Goal: Information Seeking & Learning: Learn about a topic

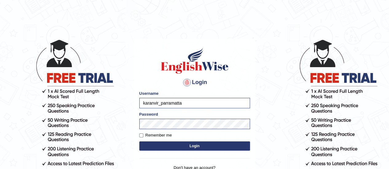
click at [163, 148] on button "Login" at bounding box center [194, 146] width 111 height 9
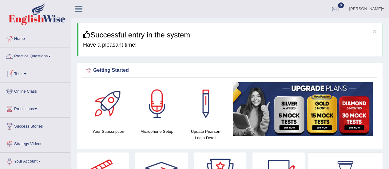
click at [41, 59] on link "Practice Questions" at bounding box center [35, 55] width 70 height 15
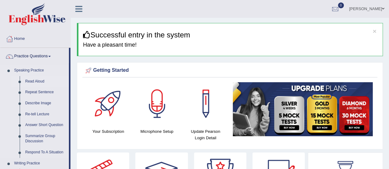
click at [39, 80] on link "Read Aloud" at bounding box center [45, 81] width 46 height 11
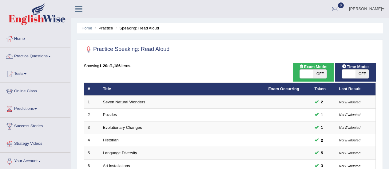
scroll to position [84, 0]
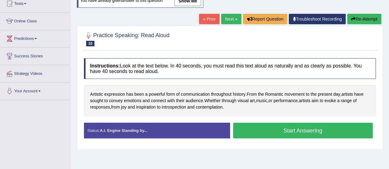
click at [271, 123] on button "Start Answering" at bounding box center [303, 131] width 140 height 16
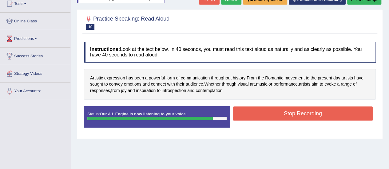
click at [321, 109] on button "Stop Recording" at bounding box center [303, 114] width 140 height 14
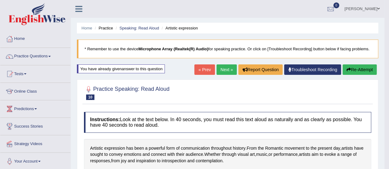
click at [358, 71] on button "Re-Attempt" at bounding box center [359, 70] width 34 height 10
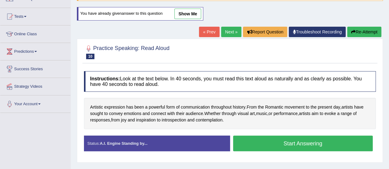
scroll to position [86, 0]
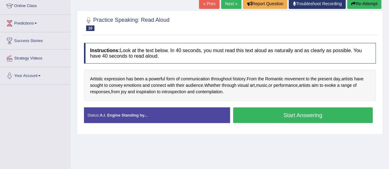
click at [320, 114] on button "Start Answering" at bounding box center [303, 116] width 140 height 16
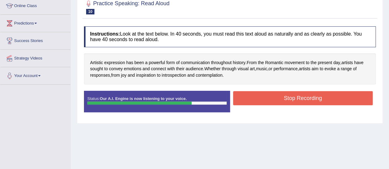
click at [326, 101] on button "Stop Recording" at bounding box center [303, 98] width 140 height 14
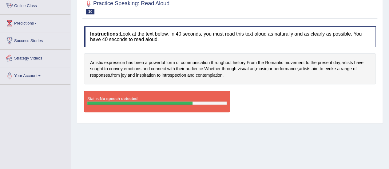
scroll to position [0, 0]
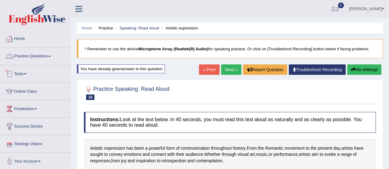
click at [42, 57] on link "Practice Questions" at bounding box center [35, 55] width 70 height 15
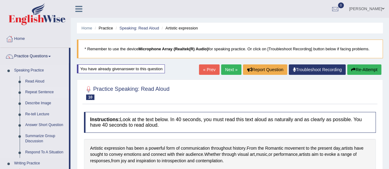
click at [37, 93] on link "Repeat Sentence" at bounding box center [45, 92] width 46 height 11
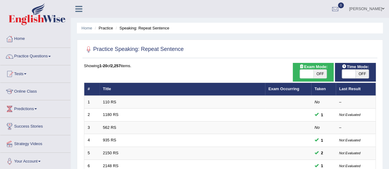
click at [111, 151] on link "2150 RS" at bounding box center [111, 153] width 16 height 5
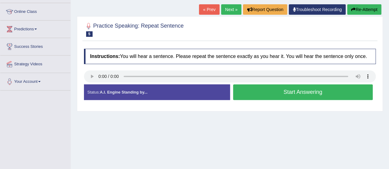
click at [254, 89] on button "Start Answering" at bounding box center [303, 93] width 140 height 16
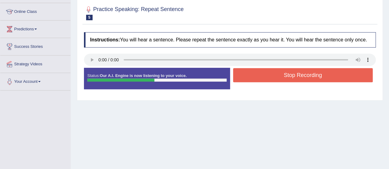
click at [282, 73] on button "Stop Recording" at bounding box center [303, 75] width 140 height 14
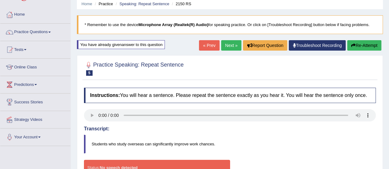
scroll to position [24, 0]
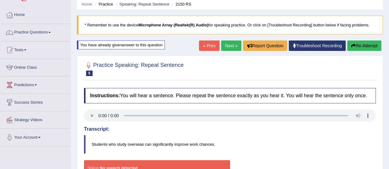
click at [355, 45] on button "Re-Attempt" at bounding box center [364, 46] width 34 height 10
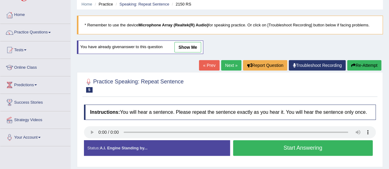
click at [268, 152] on button "Start Answering" at bounding box center [303, 148] width 140 height 16
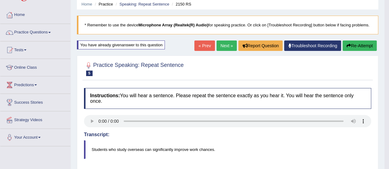
click at [359, 46] on button "Re-Attempt" at bounding box center [359, 46] width 34 height 10
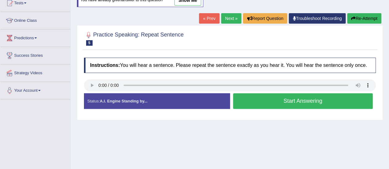
click at [269, 100] on button "Start Answering" at bounding box center [303, 101] width 140 height 16
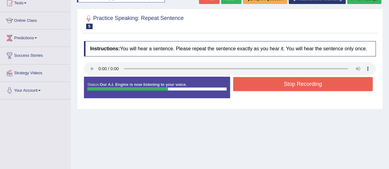
click at [284, 77] on button "Stop Recording" at bounding box center [303, 84] width 140 height 14
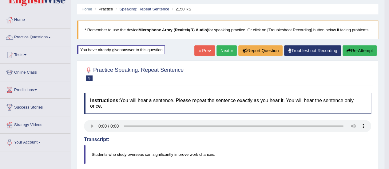
scroll to position [18, 0]
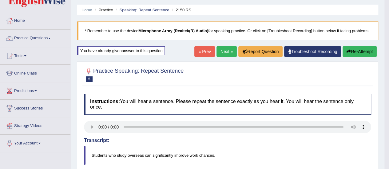
click at [359, 52] on button "Re-Attempt" at bounding box center [359, 51] width 34 height 10
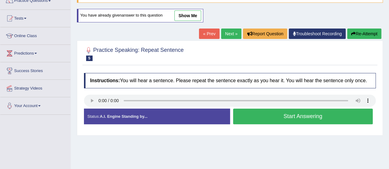
click at [256, 117] on button "Start Answering" at bounding box center [303, 117] width 140 height 16
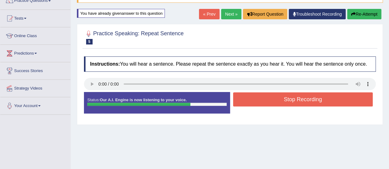
click at [280, 101] on button "Stop Recording" at bounding box center [303, 100] width 140 height 14
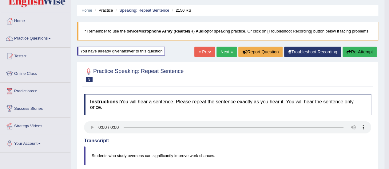
scroll to position [9, 0]
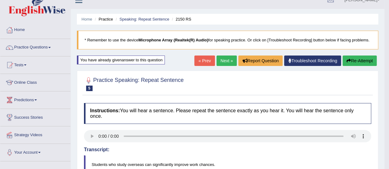
click at [368, 65] on button "Re-Attempt" at bounding box center [359, 61] width 34 height 10
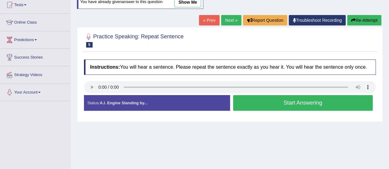
click at [303, 99] on button "Start Answering" at bounding box center [303, 103] width 140 height 16
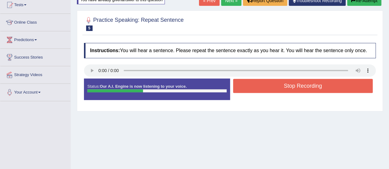
click at [306, 86] on button "Stop Recording" at bounding box center [303, 86] width 140 height 14
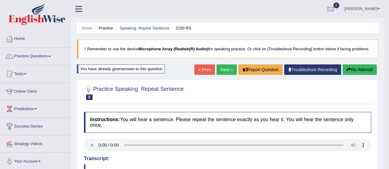
click at [226, 70] on link "Next »" at bounding box center [226, 70] width 20 height 10
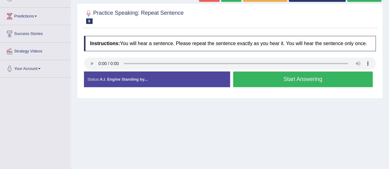
click at [319, 82] on button "Start Answering" at bounding box center [303, 80] width 140 height 16
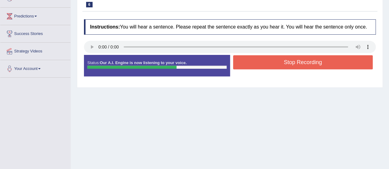
drag, startPoint x: 322, startPoint y: 54, endPoint x: 320, endPoint y: 59, distance: 5.3
click at [320, 59] on div "Instructions: You will hear a sentence. Please repeat the sentence exactly as y…" at bounding box center [229, 50] width 295 height 68
click at [320, 59] on button "Stop Recording" at bounding box center [303, 62] width 140 height 14
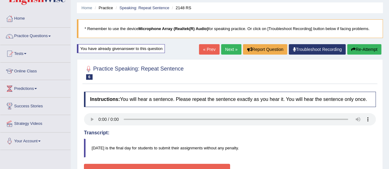
scroll to position [14, 0]
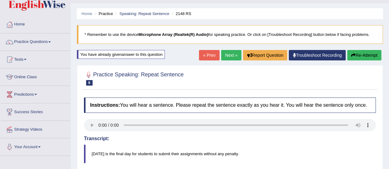
click at [375, 54] on button "Re-Attempt" at bounding box center [364, 55] width 34 height 10
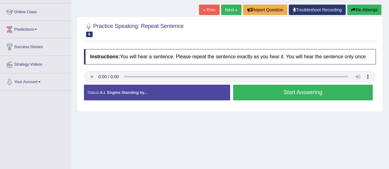
click at [266, 138] on div "Home Practice Speaking: Repeat Sentence 2148 RS * Remember to use the device Mi…" at bounding box center [230, 73] width 318 height 307
click at [291, 91] on button "Start Answering" at bounding box center [303, 93] width 140 height 16
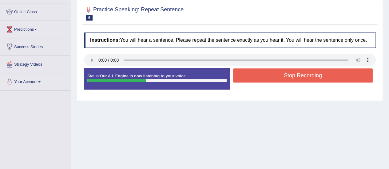
click at [297, 76] on button "Stop Recording" at bounding box center [303, 76] width 140 height 14
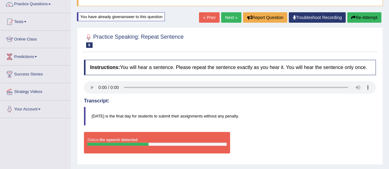
scroll to position [52, 0]
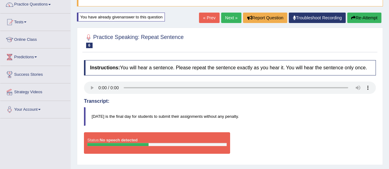
click at [362, 20] on button "Re-Attempt" at bounding box center [364, 18] width 34 height 10
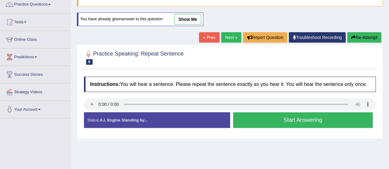
click at [285, 124] on button "Start Answering" at bounding box center [303, 120] width 140 height 16
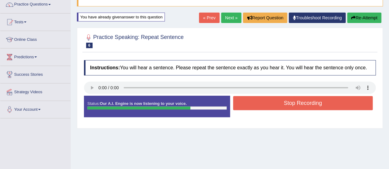
click at [276, 121] on div "Status: Our A.I. Engine is now listening to your voice. Start Answering Stop Re…" at bounding box center [230, 110] width 292 height 28
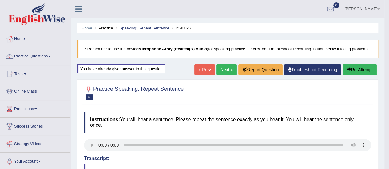
click at [358, 69] on button "Re-Attempt" at bounding box center [359, 70] width 34 height 10
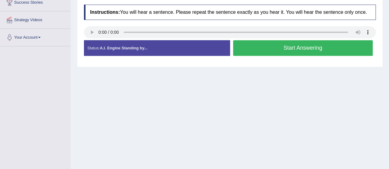
click at [279, 46] on button "Start Answering" at bounding box center [303, 48] width 140 height 16
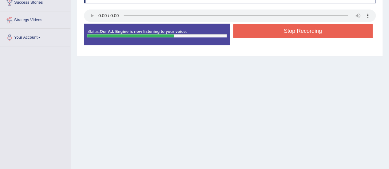
click at [289, 25] on button "Stop Recording" at bounding box center [303, 31] width 140 height 14
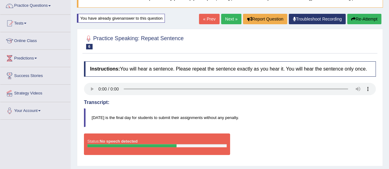
scroll to position [50, 0]
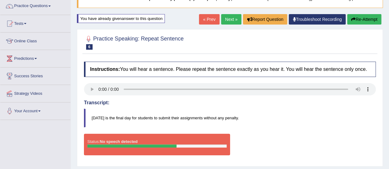
click at [357, 22] on button "Re-Attempt" at bounding box center [364, 19] width 34 height 10
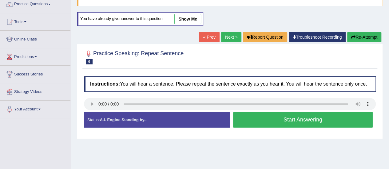
scroll to position [52, 0]
click at [299, 114] on button "Start Answering" at bounding box center [303, 120] width 140 height 16
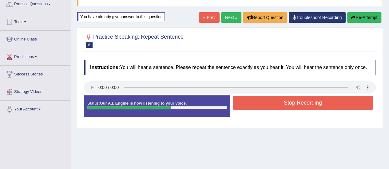
click at [299, 101] on button "Stop Recording" at bounding box center [303, 103] width 140 height 14
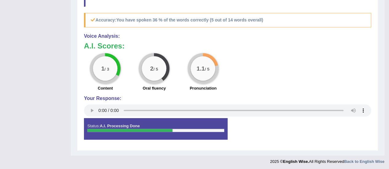
scroll to position [0, 0]
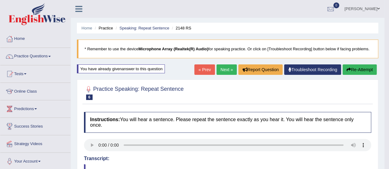
click at [364, 71] on button "Re-Attempt" at bounding box center [359, 70] width 34 height 10
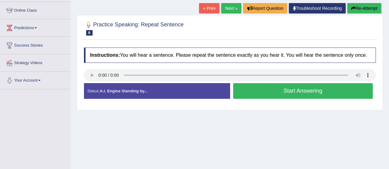
click at [270, 89] on button "Start Answering" at bounding box center [303, 91] width 140 height 16
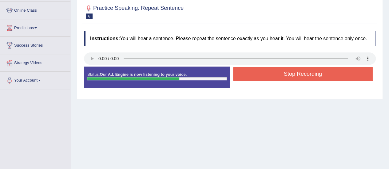
click at [266, 66] on div "Created with Highcharts 7.1.2 Great Too slow Too fast Time Speech pace meter: 0…" at bounding box center [304, 66] width 149 height 0
click at [267, 69] on button "Stop Recording" at bounding box center [303, 74] width 140 height 14
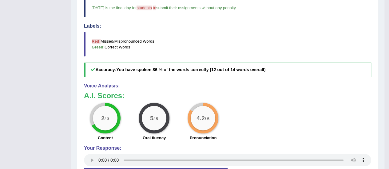
scroll to position [253, 0]
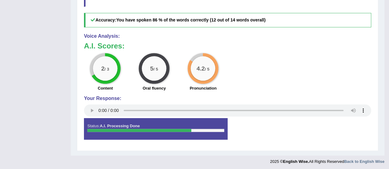
drag, startPoint x: 268, startPoint y: 125, endPoint x: 238, endPoint y: 179, distance: 61.9
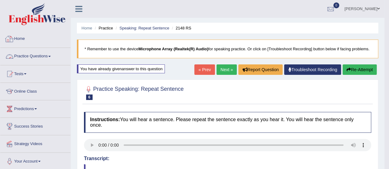
click at [46, 53] on link "Practice Questions" at bounding box center [35, 55] width 70 height 15
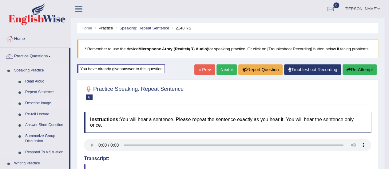
click at [42, 102] on link "Describe Image" at bounding box center [45, 103] width 46 height 11
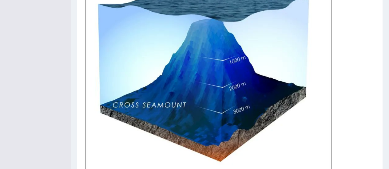
scroll to position [262, 0]
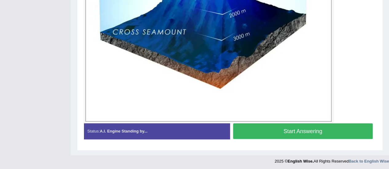
click at [274, 127] on button "Start Answering" at bounding box center [303, 132] width 140 height 16
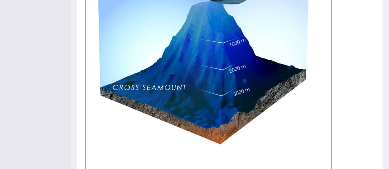
scroll to position [267, 0]
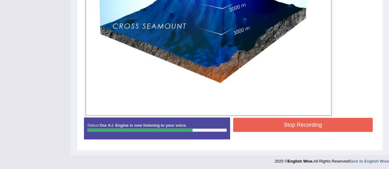
click at [276, 118] on button "Stop Recording" at bounding box center [303, 125] width 140 height 14
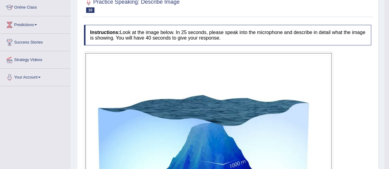
scroll to position [0, 0]
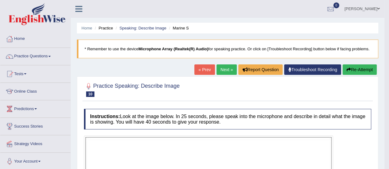
click at [223, 72] on link "Next »" at bounding box center [226, 70] width 20 height 10
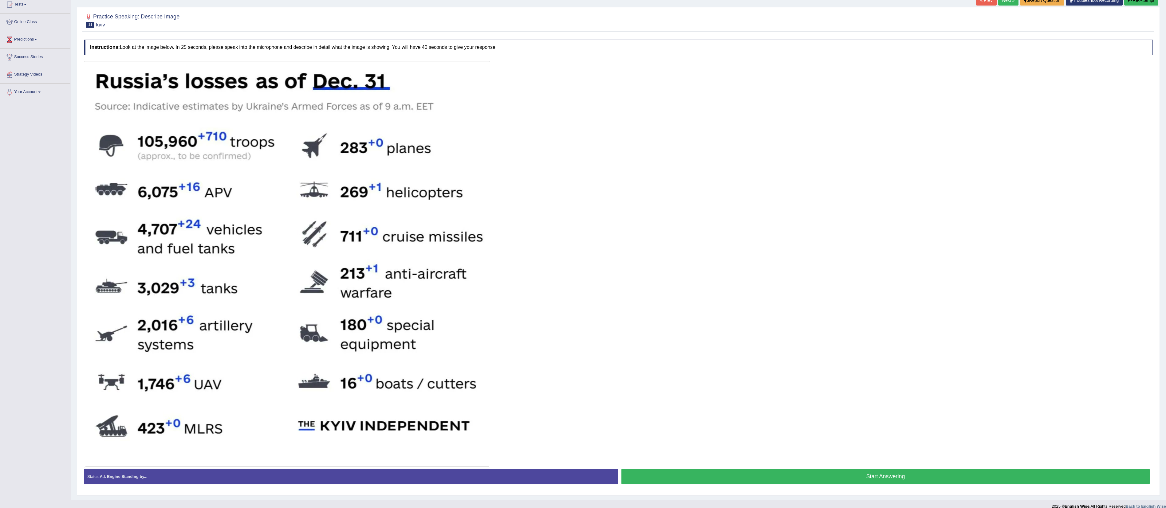
scroll to position [71, 0]
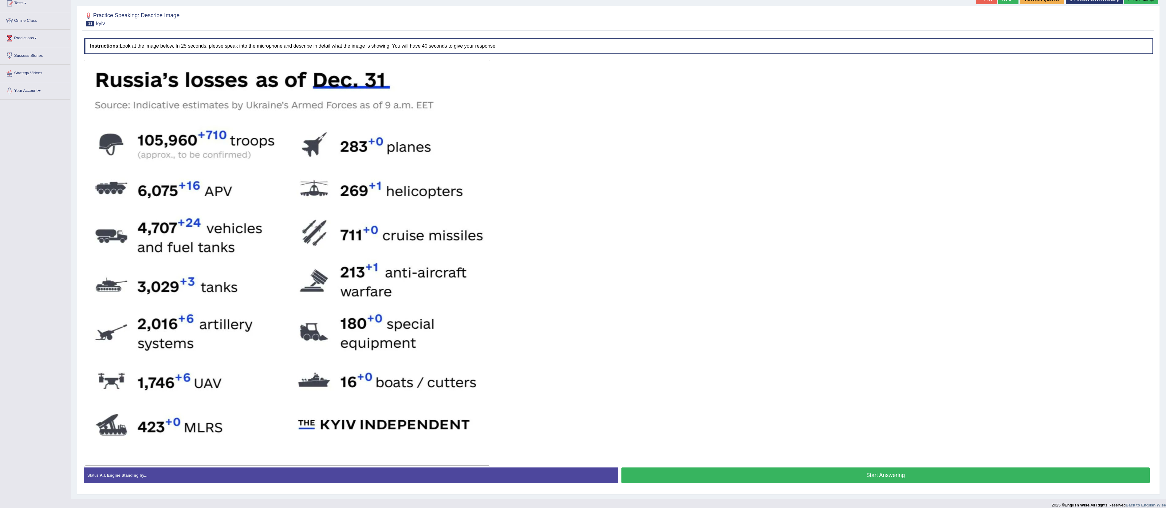
click at [388, 169] on button "Start Answering" at bounding box center [885, 476] width 528 height 16
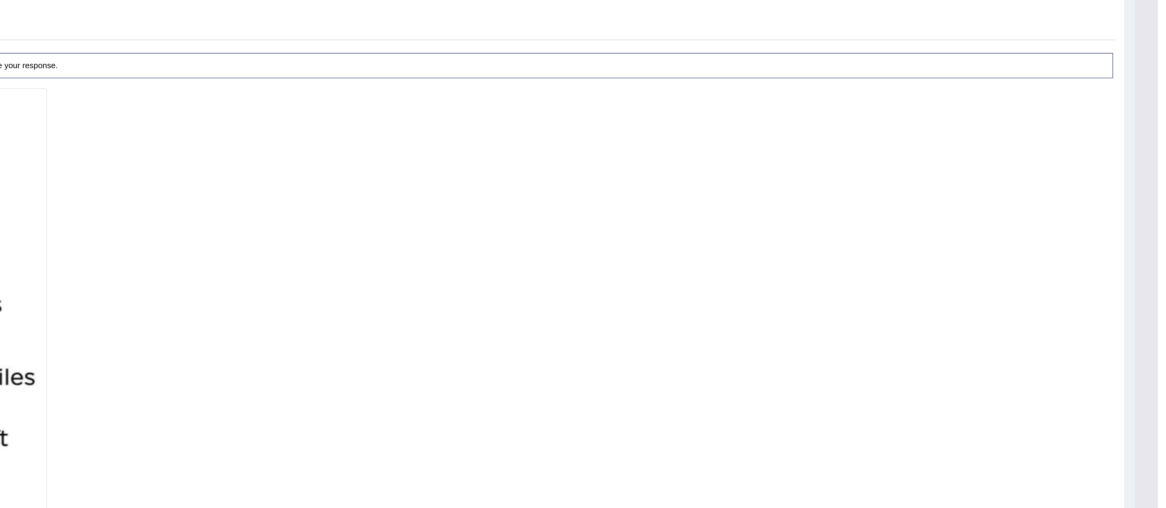
scroll to position [0, 0]
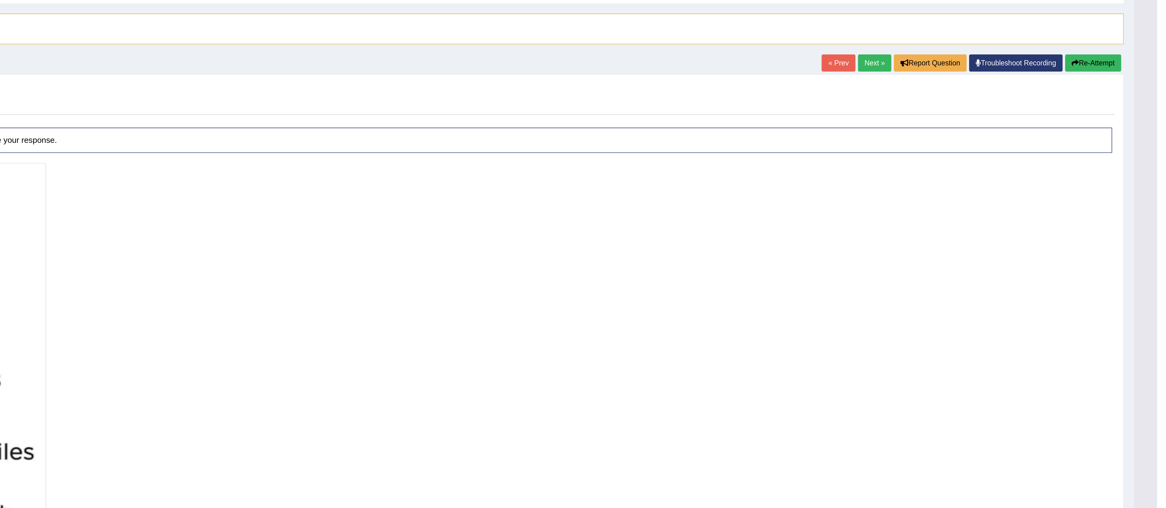
click at [388, 72] on link "Next »" at bounding box center [994, 70] width 20 height 10
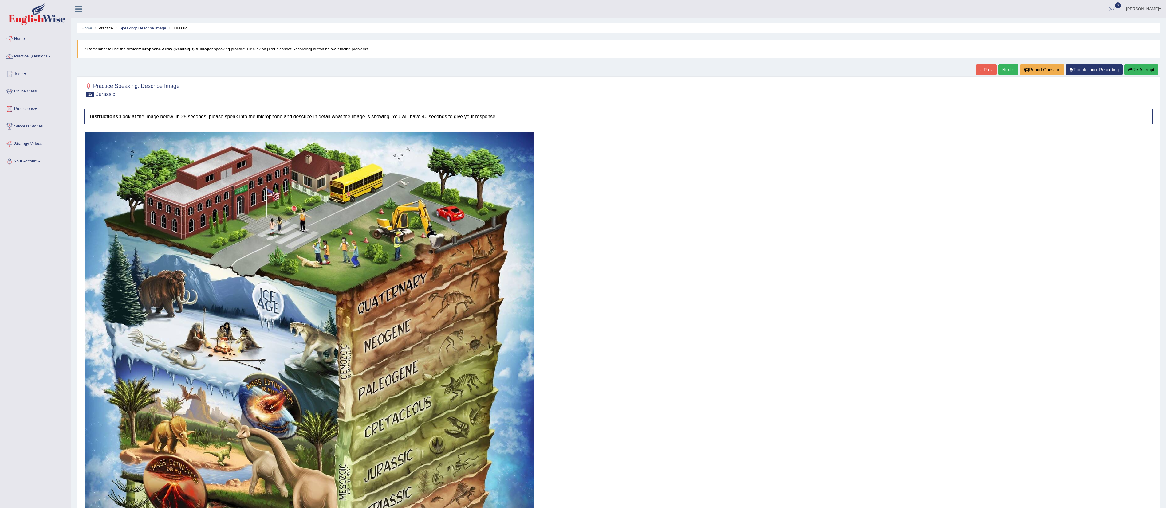
click at [974, 64] on div "Home Practice Speaking: Describe Image Jurassic * Remember to use the device Mi…" at bounding box center [618, 397] width 1095 height 795
click at [978, 70] on link "« Prev" at bounding box center [986, 70] width 20 height 10
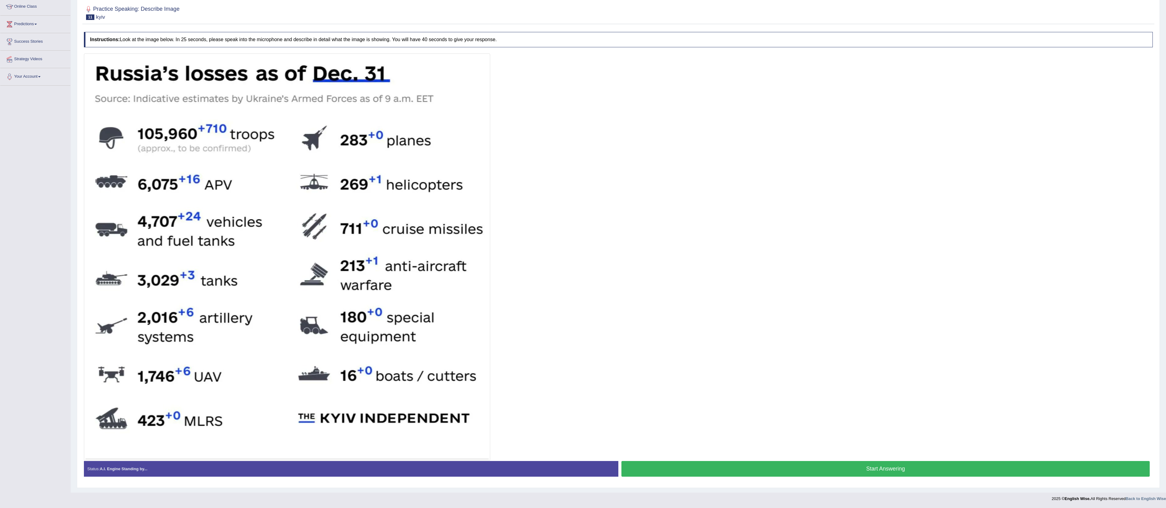
click at [854, 468] on button "Start Answering" at bounding box center [885, 469] width 528 height 16
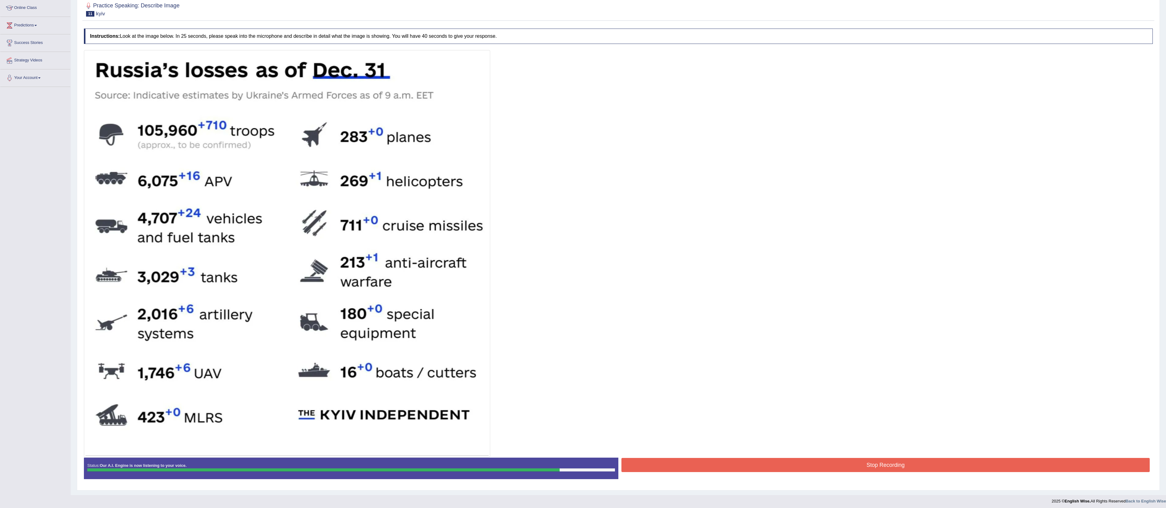
click at [854, 468] on button "Stop Recording" at bounding box center [885, 465] width 528 height 14
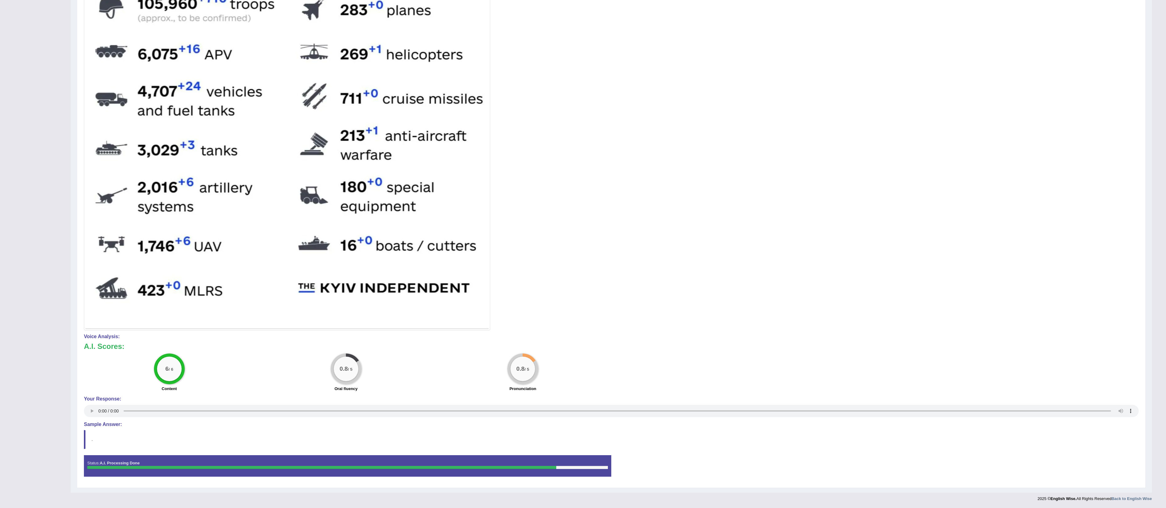
scroll to position [0, 0]
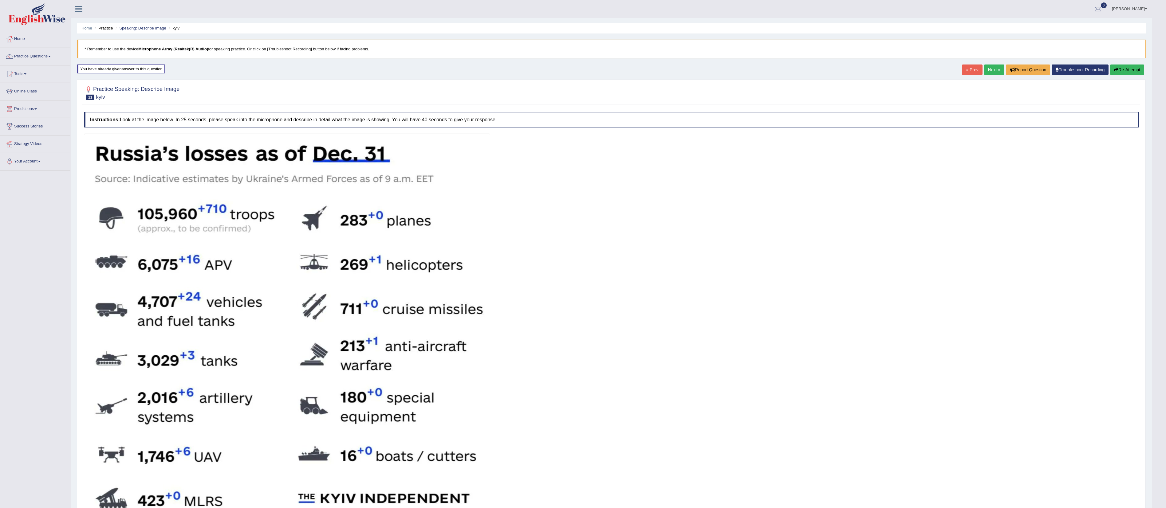
click at [1130, 72] on button "Re-Attempt" at bounding box center [1127, 70] width 34 height 10
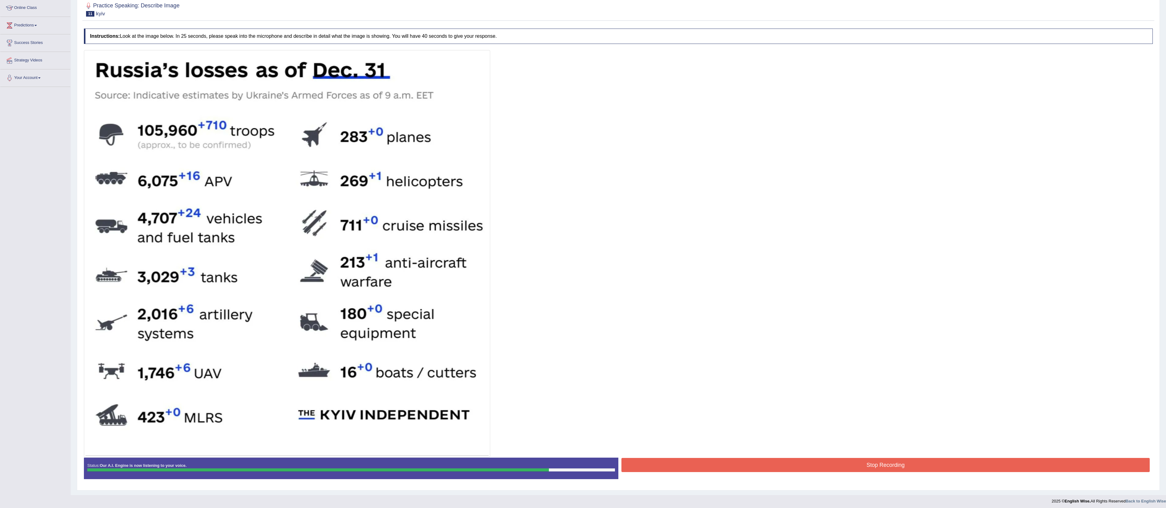
click at [793, 462] on button "Stop Recording" at bounding box center [885, 465] width 528 height 14
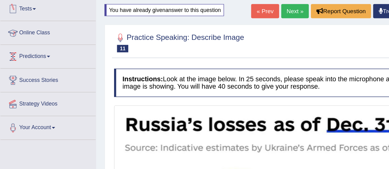
scroll to position [22, 0]
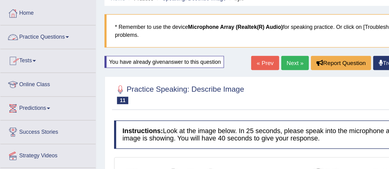
click at [40, 33] on link "Practice Questions" at bounding box center [35, 33] width 70 height 15
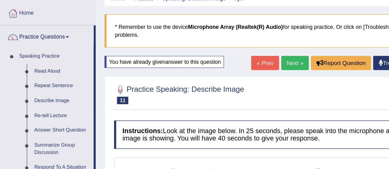
click at [35, 92] on link "Re-tell Lecture" at bounding box center [45, 92] width 46 height 11
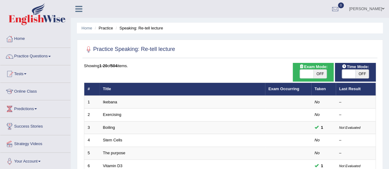
click at [115, 115] on link "Exercising" at bounding box center [112, 114] width 18 height 5
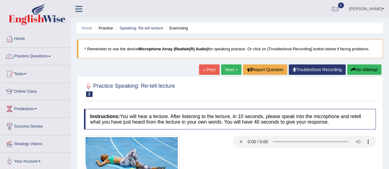
scroll to position [97, 0]
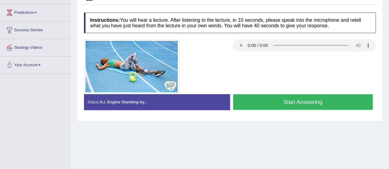
click at [324, 100] on button "Start Answering" at bounding box center [303, 102] width 140 height 16
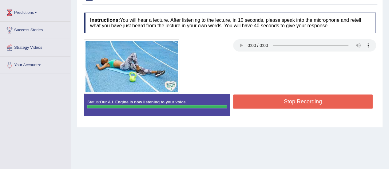
click at [324, 100] on div "Instructions: You will hear a lecture. After listening to the lecture, in 10 se…" at bounding box center [229, 67] width 295 height 114
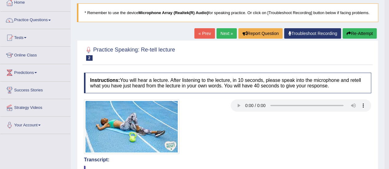
scroll to position [30, 0]
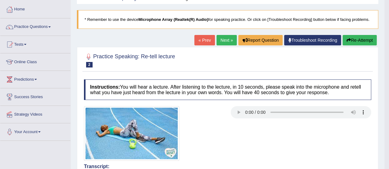
click at [366, 45] on button "Re-Attempt" at bounding box center [359, 40] width 34 height 10
click at [363, 37] on button "Re-Attempt" at bounding box center [359, 40] width 34 height 10
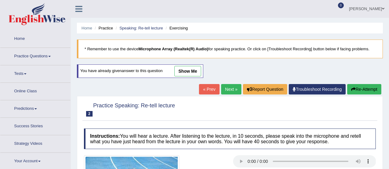
click at [305, 96] on div "Practice Speaking: Re-tell lecture 2 Exercising Instructions: You will hear a l…" at bounding box center [230, 166] width 306 height 141
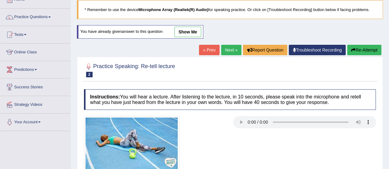
click at [227, 51] on link "Next »" at bounding box center [231, 50] width 20 height 10
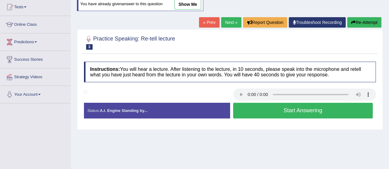
click at [259, 112] on button "Start Answering" at bounding box center [303, 111] width 140 height 16
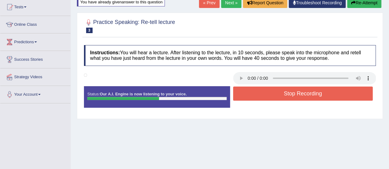
click at [313, 97] on button "Stop Recording" at bounding box center [303, 94] width 140 height 14
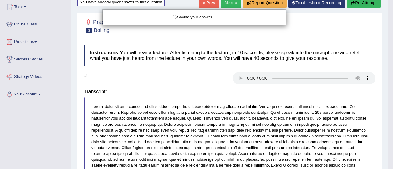
click at [366, 4] on div "Saving your answer..." at bounding box center [196, 84] width 393 height 169
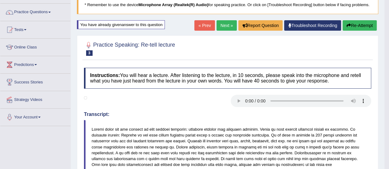
scroll to position [58, 0]
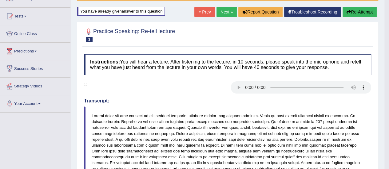
click at [358, 12] on button "Re-Attempt" at bounding box center [359, 12] width 34 height 10
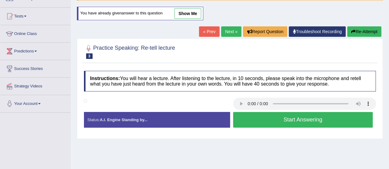
click at [292, 115] on button "Start Answering" at bounding box center [303, 120] width 140 height 16
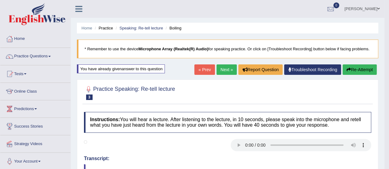
click at [359, 67] on button "Re-Attempt" at bounding box center [359, 70] width 34 height 10
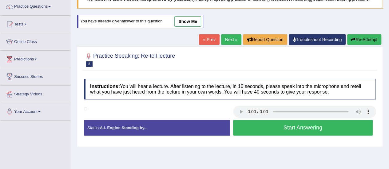
click at [255, 128] on button "Start Answering" at bounding box center [303, 128] width 140 height 16
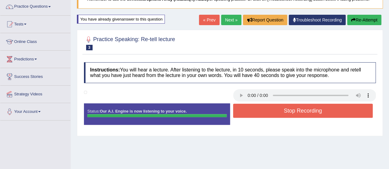
click at [276, 108] on button "Stop Recording" at bounding box center [303, 111] width 140 height 14
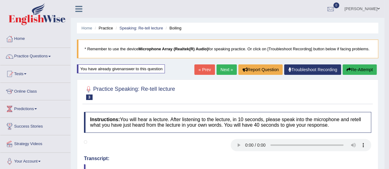
click at [45, 50] on link "Practice Questions" at bounding box center [35, 55] width 70 height 15
click at [43, 58] on link "Practice Questions" at bounding box center [35, 55] width 70 height 15
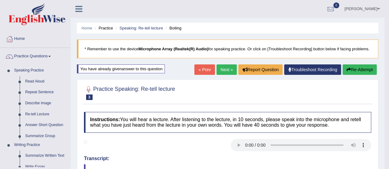
click at [43, 58] on link "Practice Questions" at bounding box center [35, 55] width 70 height 15
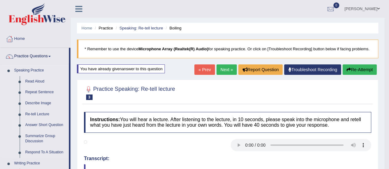
click at [37, 124] on link "Answer Short Question" at bounding box center [45, 125] width 46 height 11
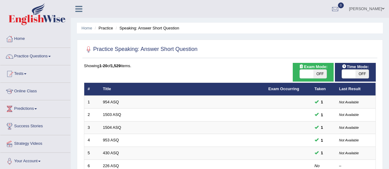
scroll to position [92, 0]
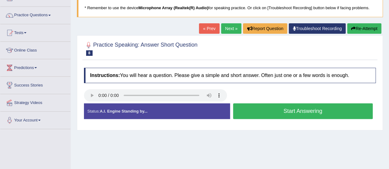
click at [265, 110] on button "Start Answering" at bounding box center [303, 112] width 140 height 16
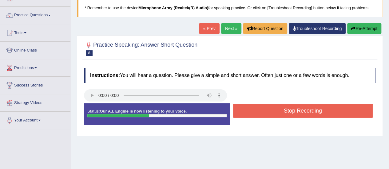
click at [265, 110] on button "Stop Recording" at bounding box center [303, 111] width 140 height 14
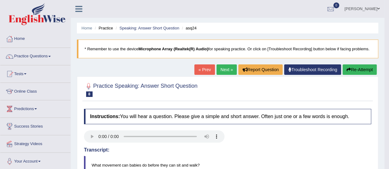
click at [229, 72] on link "Next »" at bounding box center [226, 70] width 20 height 10
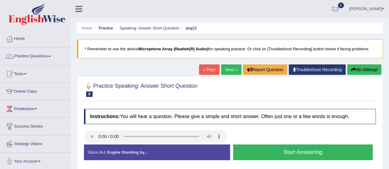
click at [290, 150] on button "Start Answering" at bounding box center [303, 153] width 140 height 16
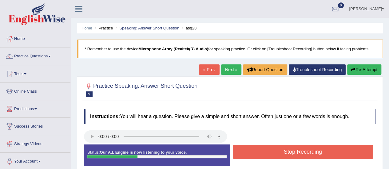
click at [288, 152] on button "Stop Recording" at bounding box center [303, 152] width 140 height 14
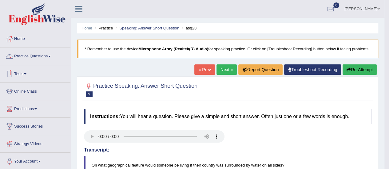
click at [35, 52] on link "Practice Questions" at bounding box center [35, 55] width 70 height 15
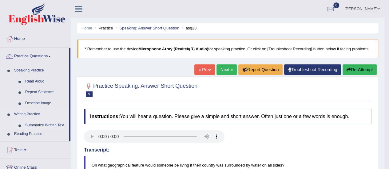
scroll to position [37, 0]
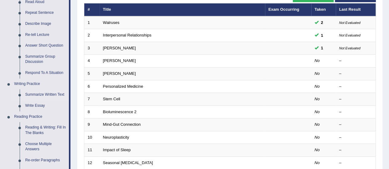
scroll to position [67, 0]
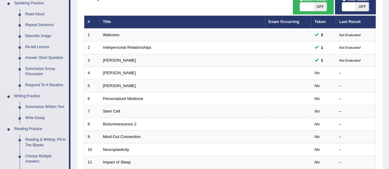
click at [33, 69] on link "Summarize Group Discussion" at bounding box center [45, 72] width 46 height 16
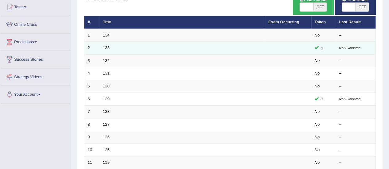
click at [155, 46] on td "133" at bounding box center [182, 48] width 165 height 13
click at [105, 46] on link "133" at bounding box center [106, 47] width 7 height 5
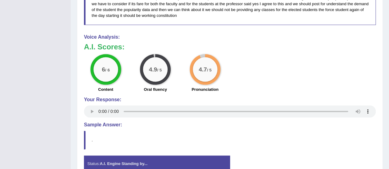
scroll to position [98, 0]
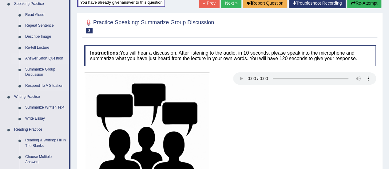
scroll to position [68, 0]
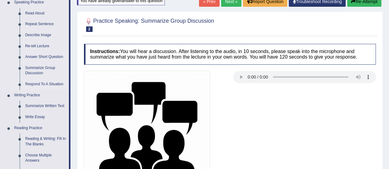
click at [39, 84] on link "Respond To A Situation" at bounding box center [45, 84] width 46 height 11
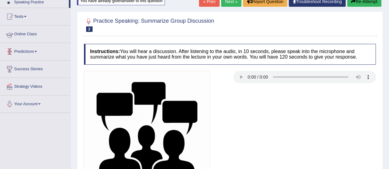
scroll to position [136, 0]
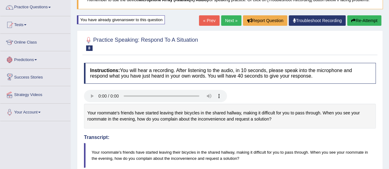
scroll to position [25, 0]
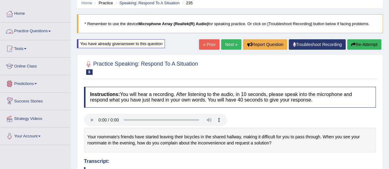
click at [41, 30] on link "Practice Questions" at bounding box center [35, 30] width 70 height 15
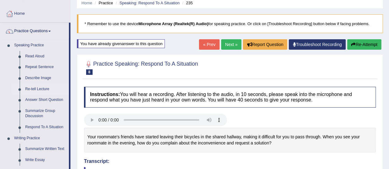
click at [34, 89] on link "Re-tell Lecture" at bounding box center [45, 89] width 46 height 11
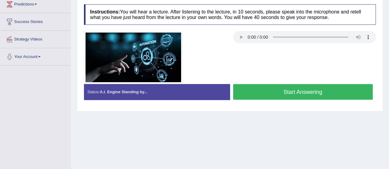
click at [272, 89] on button "Start Answering" at bounding box center [303, 92] width 140 height 16
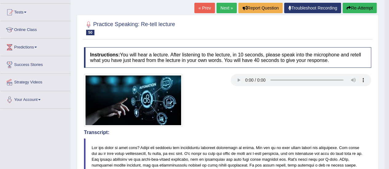
scroll to position [68, 0]
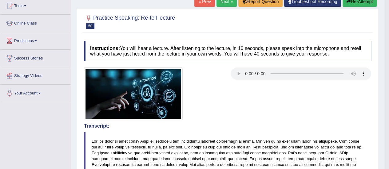
click at [349, 5] on button "Re-Attempt" at bounding box center [359, 1] width 34 height 10
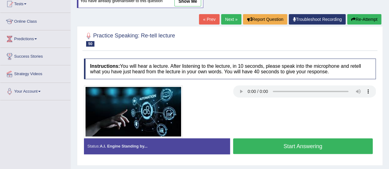
scroll to position [70, 0]
click at [311, 144] on button "Start Answering" at bounding box center [303, 147] width 140 height 16
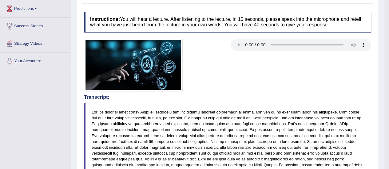
scroll to position [0, 0]
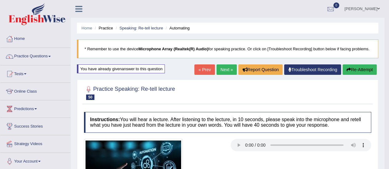
click at [44, 53] on link "Practice Questions" at bounding box center [35, 55] width 70 height 15
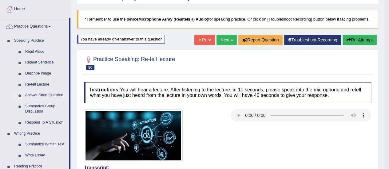
scroll to position [30, 0]
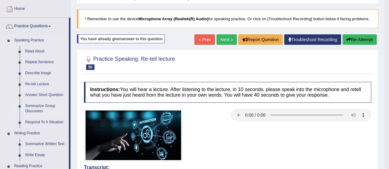
click at [33, 110] on link "Summarize Group Discussion" at bounding box center [45, 109] width 46 height 16
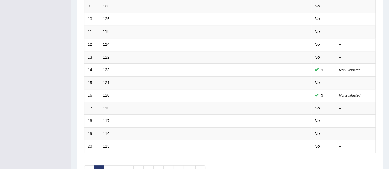
scroll to position [235, 0]
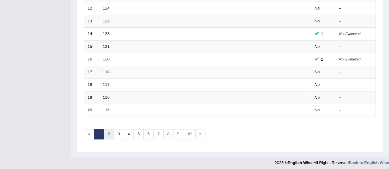
click at [108, 131] on link "2" at bounding box center [109, 134] width 10 height 10
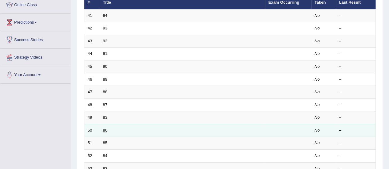
click at [104, 129] on link "86" at bounding box center [105, 130] width 4 height 5
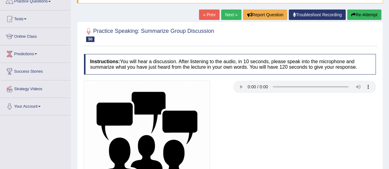
scroll to position [55, 0]
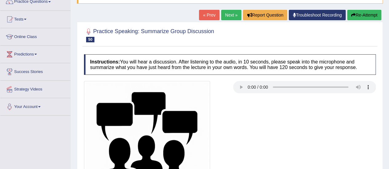
click at [234, 14] on link "Next »" at bounding box center [231, 15] width 20 height 10
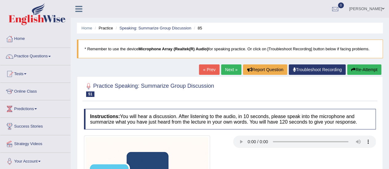
click at [231, 65] on link "Next »" at bounding box center [231, 70] width 20 height 10
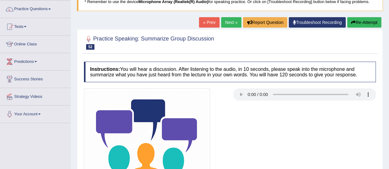
scroll to position [153, 0]
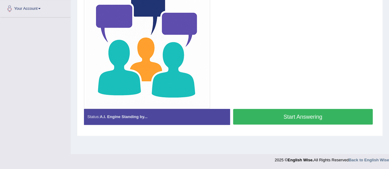
click at [256, 114] on button "Start Answering" at bounding box center [303, 117] width 140 height 16
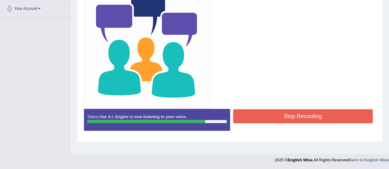
click at [256, 114] on button "Stop Recording" at bounding box center [303, 116] width 140 height 14
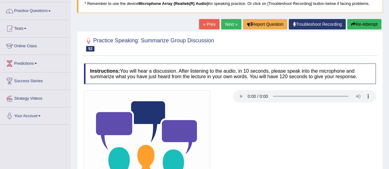
scroll to position [0, 0]
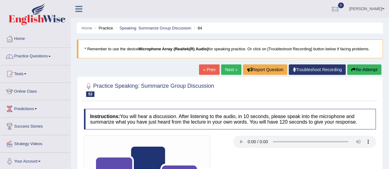
click at [349, 67] on button "Re-Attempt" at bounding box center [364, 70] width 34 height 10
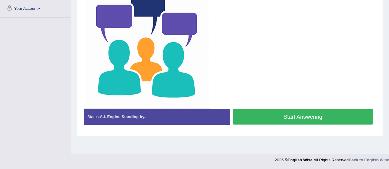
scroll to position [153, 0]
click at [245, 114] on button "Start Answering" at bounding box center [303, 117] width 140 height 16
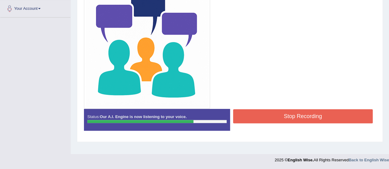
click at [301, 110] on button "Stop Recording" at bounding box center [303, 116] width 140 height 14
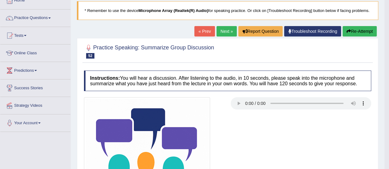
scroll to position [0, 0]
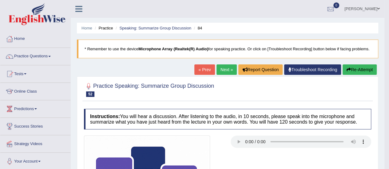
click at [359, 69] on button "Re-Attempt" at bounding box center [359, 70] width 34 height 10
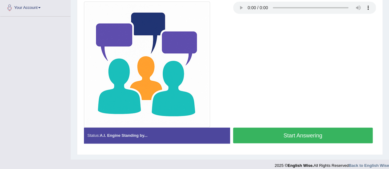
click at [258, 137] on button "Start Answering" at bounding box center [303, 136] width 140 height 16
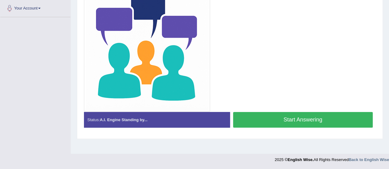
scroll to position [153, 0]
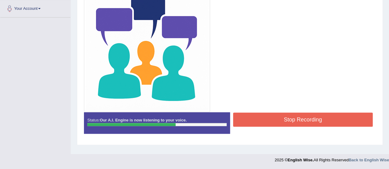
click at [271, 118] on button "Stop Recording" at bounding box center [303, 120] width 140 height 14
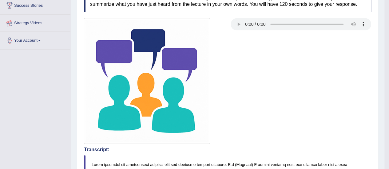
scroll to position [0, 0]
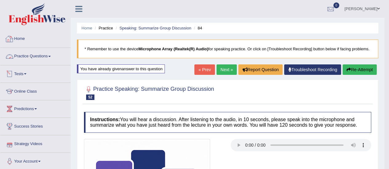
click at [34, 57] on link "Practice Questions" at bounding box center [35, 55] width 70 height 15
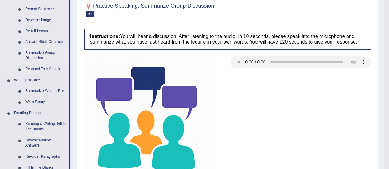
scroll to position [83, 0]
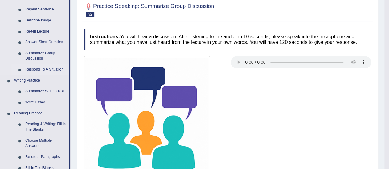
click at [42, 67] on link "Respond To A Situation" at bounding box center [45, 69] width 46 height 11
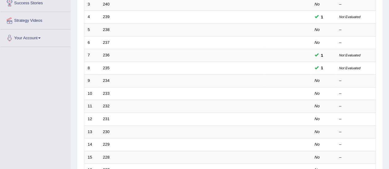
scroll to position [235, 0]
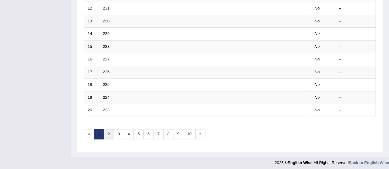
click at [110, 132] on link "2" at bounding box center [109, 134] width 10 height 10
click at [118, 134] on link "3" at bounding box center [119, 134] width 10 height 10
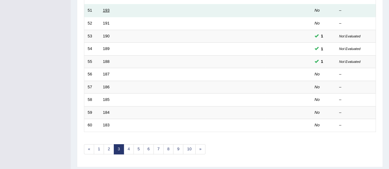
click at [107, 11] on link "193" at bounding box center [106, 10] width 7 height 5
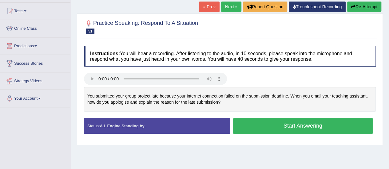
click at [300, 122] on button "Start Answering" at bounding box center [303, 126] width 140 height 16
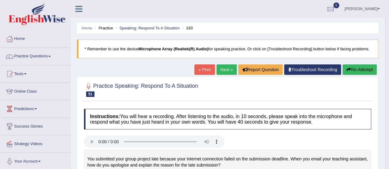
click at [361, 72] on button "Re-Attempt" at bounding box center [359, 70] width 34 height 10
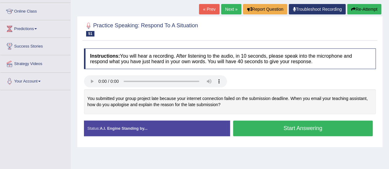
click at [272, 132] on button "Start Answering" at bounding box center [303, 129] width 140 height 16
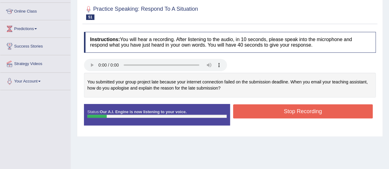
click at [288, 112] on button "Stop Recording" at bounding box center [303, 111] width 140 height 14
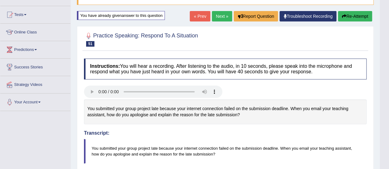
scroll to position [26, 0]
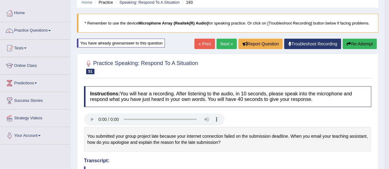
click at [366, 39] on button "Re-Attempt" at bounding box center [359, 44] width 34 height 10
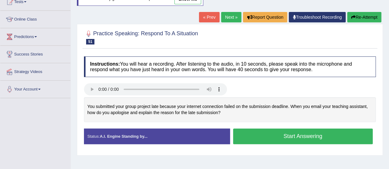
scroll to position [73, 0]
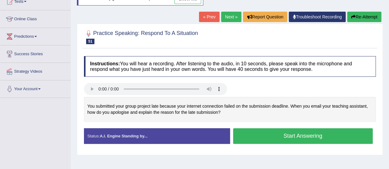
click at [280, 131] on button "Start Answering" at bounding box center [303, 136] width 140 height 16
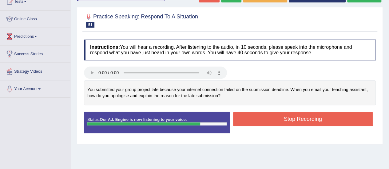
click at [283, 120] on button "Stop Recording" at bounding box center [303, 119] width 140 height 14
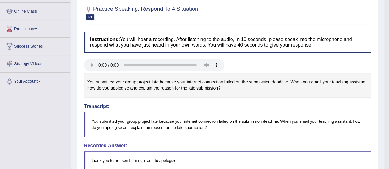
scroll to position [0, 0]
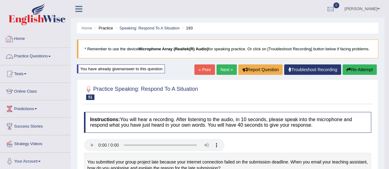
click at [44, 58] on link "Practice Questions" at bounding box center [35, 55] width 70 height 15
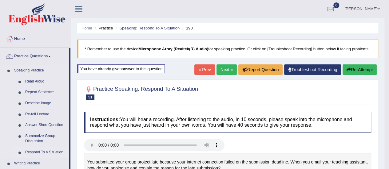
click at [44, 152] on link "Respond To A Situation" at bounding box center [45, 152] width 46 height 11
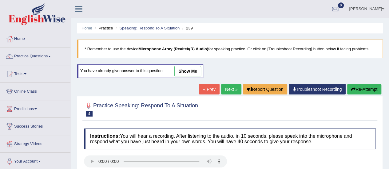
click at [188, 69] on link "show me" at bounding box center [187, 71] width 27 height 10
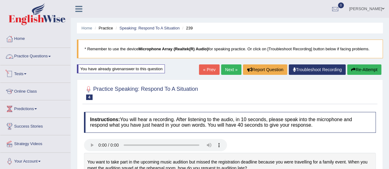
click at [44, 56] on link "Practice Questions" at bounding box center [35, 55] width 70 height 15
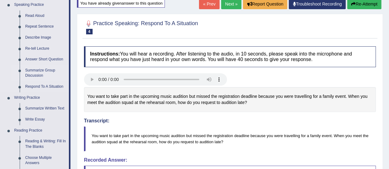
scroll to position [68, 0]
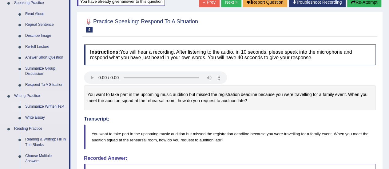
click at [37, 103] on link "Summarize Written Text" at bounding box center [45, 106] width 46 height 11
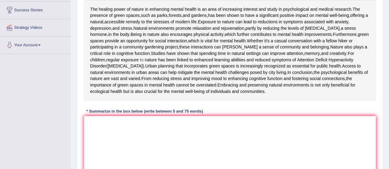
scroll to position [117, 0]
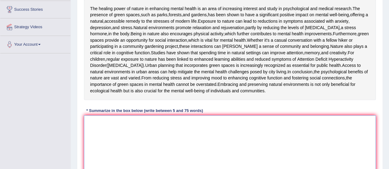
click at [131, 165] on textarea at bounding box center [230, 146] width 292 height 60
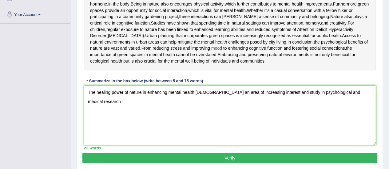
scroll to position [146, 0]
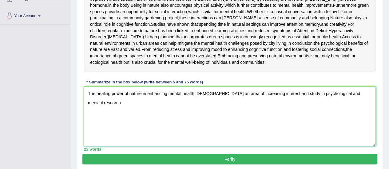
click at [357, 140] on textarea "The healing power of nature in enhancing mental health isw an area of increasin…" at bounding box center [230, 117] width 292 height 60
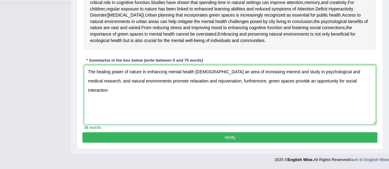
scroll to position [175, 0]
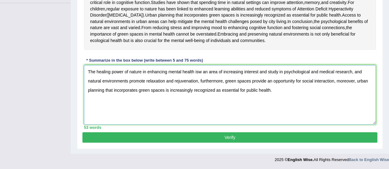
click at [199, 108] on textarea "The healing power of nature in enhancing mental health isw an area of increasin…" at bounding box center [230, 95] width 292 height 60
type textarea "The healing power of nature in enhancing mental health is an area of increasing…"
click at [355, 112] on textarea "The healing power of nature in enhancing mental health is an area of increasing…" at bounding box center [230, 95] width 292 height 60
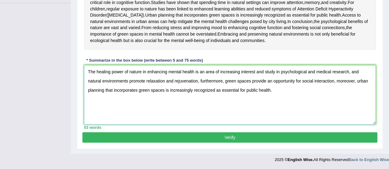
click at [298, 106] on textarea "The healing power of nature in enhancing mental health is an area of increasing…" at bounding box center [230, 95] width 292 height 60
click at [273, 143] on button "Verify" at bounding box center [229, 137] width 295 height 10
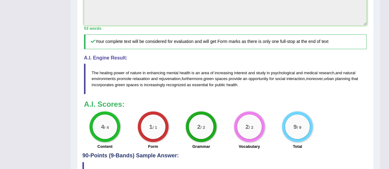
scroll to position [341, 0]
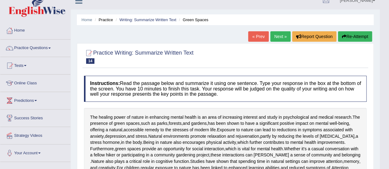
scroll to position [5, 0]
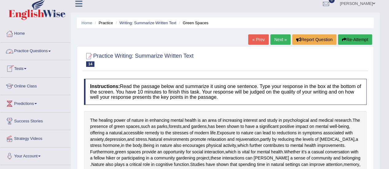
click at [36, 53] on link "Practice Questions" at bounding box center [35, 50] width 70 height 15
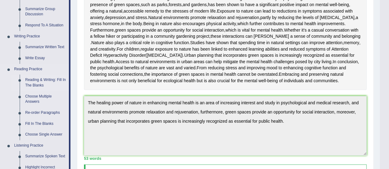
scroll to position [128, 0]
click at [35, 57] on link "Write Essay" at bounding box center [45, 58] width 46 height 11
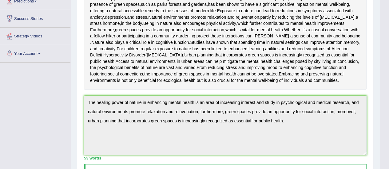
scroll to position [127, 0]
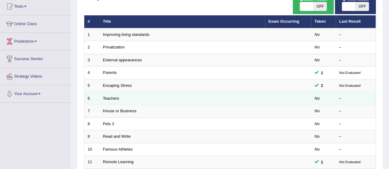
scroll to position [87, 0]
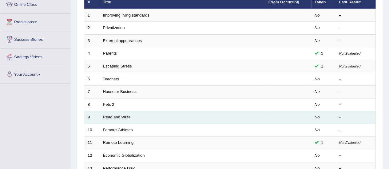
click at [117, 115] on link "Read and Write" at bounding box center [117, 117] width 28 height 5
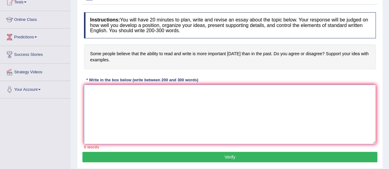
click at [115, 101] on textarea at bounding box center [230, 115] width 292 height 60
paste textarea "The increasing influence of (essay topic) on our lives has ignited numerous dis…"
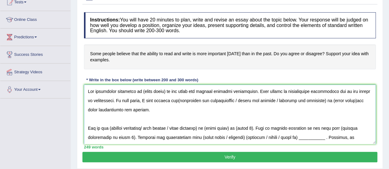
scroll to position [116, 0]
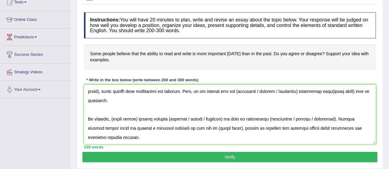
click at [120, 55] on h4 "Some people believe that the ability to read and write is more important today …" at bounding box center [230, 57] width 292 height 25
click at [97, 64] on h4 "Some people believe that the ability to read and write is more important today …" at bounding box center [230, 57] width 292 height 25
click at [237, 136] on textarea at bounding box center [230, 115] width 292 height 60
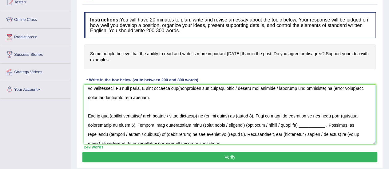
scroll to position [0, 0]
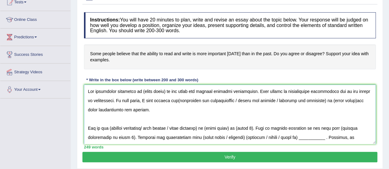
click at [163, 92] on textarea at bounding box center [230, 115] width 292 height 60
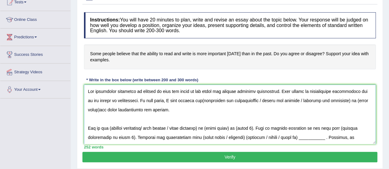
click at [190, 101] on textarea at bounding box center [230, 115] width 292 height 60
drag, startPoint x: 251, startPoint y: 100, endPoint x: 339, endPoint y: 100, distance: 88.5
click at [339, 100] on textarea at bounding box center [230, 115] width 292 height 60
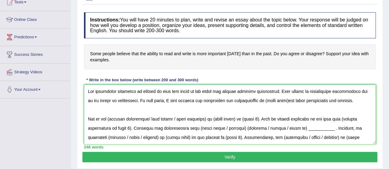
drag, startPoint x: 280, startPoint y: 100, endPoint x: 255, endPoint y: 99, distance: 24.9
click at [255, 99] on textarea at bounding box center [230, 115] width 292 height 60
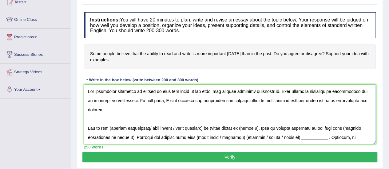
click at [213, 130] on textarea at bounding box center [230, 115] width 292 height 60
click at [110, 129] on textarea at bounding box center [230, 115] width 292 height 60
drag, startPoint x: 148, startPoint y: 128, endPoint x: 208, endPoint y: 131, distance: 60.3
click at [208, 131] on textarea at bounding box center [230, 115] width 292 height 60
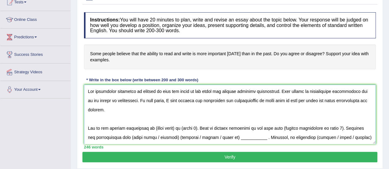
drag, startPoint x: 178, startPoint y: 128, endPoint x: 153, endPoint y: 125, distance: 25.4
click at [153, 125] on textarea at bounding box center [230, 115] width 292 height 60
drag, startPoint x: 219, startPoint y: 129, endPoint x: 203, endPoint y: 129, distance: 15.7
click at [203, 129] on textarea at bounding box center [230, 115] width 292 height 60
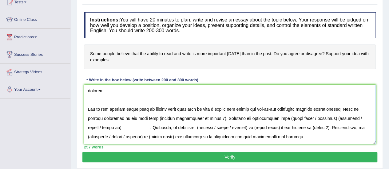
scroll to position [21, 0]
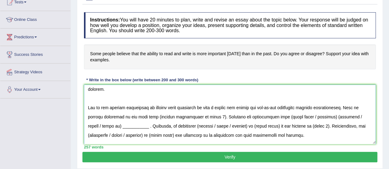
drag, startPoint x: 208, startPoint y: 116, endPoint x: 152, endPoint y: 114, distance: 56.9
click at [152, 114] on textarea at bounding box center [230, 115] width 292 height 60
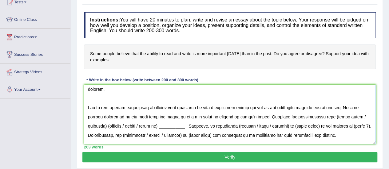
click at [320, 117] on textarea at bounding box center [230, 115] width 292 height 60
drag, startPoint x: 368, startPoint y: 116, endPoint x: 319, endPoint y: 118, distance: 49.2
click at [319, 118] on textarea at bounding box center [230, 115] width 292 height 60
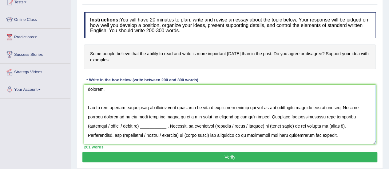
click at [335, 114] on textarea at bounding box center [230, 115] width 292 height 60
click at [337, 117] on textarea at bounding box center [230, 115] width 292 height 60
drag, startPoint x: 152, startPoint y: 126, endPoint x: 351, endPoint y: 115, distance: 199.5
click at [351, 115] on textarea at bounding box center [230, 115] width 292 height 60
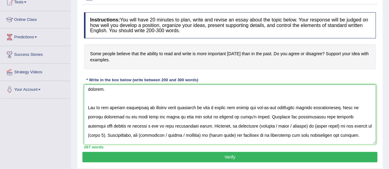
click at [231, 125] on textarea at bounding box center [230, 115] width 292 height 60
drag, startPoint x: 242, startPoint y: 125, endPoint x: 277, endPoint y: 126, distance: 35.4
click at [277, 126] on textarea at bounding box center [230, 115] width 292 height 60
click at [272, 125] on textarea at bounding box center [230, 115] width 292 height 60
drag, startPoint x: 248, startPoint y: 127, endPoint x: 316, endPoint y: 127, distance: 68.5
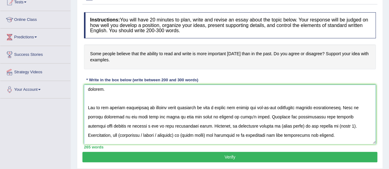
click at [316, 127] on textarea at bounding box center [230, 115] width 292 height 60
click at [181, 136] on textarea at bounding box center [230, 115] width 292 height 60
drag, startPoint x: 242, startPoint y: 134, endPoint x: 203, endPoint y: 133, distance: 40.0
click at [203, 133] on textarea at bounding box center [230, 115] width 292 height 60
drag, startPoint x: 232, startPoint y: 135, endPoint x: 208, endPoint y: 135, distance: 24.0
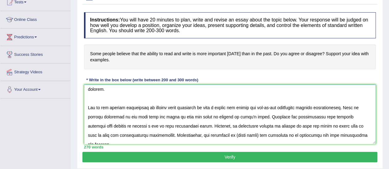
click at [208, 135] on textarea at bounding box center [230, 115] width 292 height 60
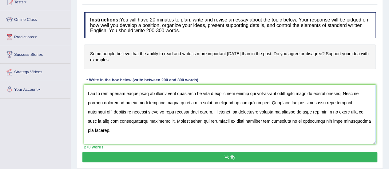
scroll to position [33, 0]
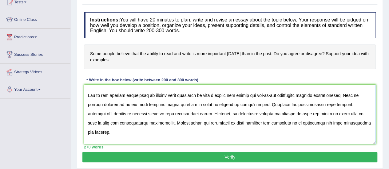
click at [313, 96] on textarea at bounding box center [230, 115] width 292 height 60
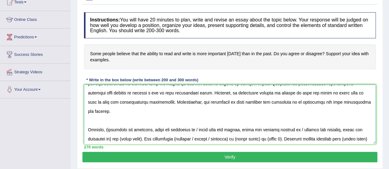
scroll to position [54, 0]
click at [108, 123] on textarea at bounding box center [230, 115] width 292 height 60
drag, startPoint x: 195, startPoint y: 118, endPoint x: 111, endPoint y: 130, distance: 84.7
click at [111, 130] on textarea at bounding box center [230, 115] width 292 height 60
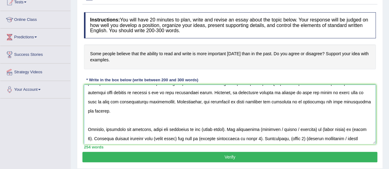
drag, startPoint x: 227, startPoint y: 116, endPoint x: 203, endPoint y: 116, distance: 24.3
click at [203, 116] on textarea at bounding box center [230, 115] width 292 height 60
click at [316, 121] on textarea at bounding box center [230, 115] width 292 height 60
drag, startPoint x: 368, startPoint y: 118, endPoint x: 332, endPoint y: 120, distance: 36.0
click at [332, 120] on textarea at bounding box center [230, 115] width 292 height 60
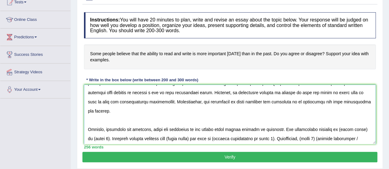
drag, startPoint x: 368, startPoint y: 119, endPoint x: 339, endPoint y: 121, distance: 28.3
click at [339, 121] on textarea at bounding box center [230, 115] width 292 height 60
drag, startPoint x: 130, startPoint y: 131, endPoint x: 111, endPoint y: 130, distance: 18.8
click at [111, 130] on textarea at bounding box center [230, 115] width 292 height 60
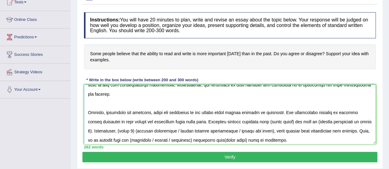
scroll to position [71, 0]
click at [281, 111] on textarea at bounding box center [230, 115] width 292 height 60
click at [279, 111] on textarea at bounding box center [230, 115] width 292 height 60
drag, startPoint x: 279, startPoint y: 111, endPoint x: 255, endPoint y: 110, distance: 24.0
click at [255, 110] on textarea at bounding box center [230, 115] width 292 height 60
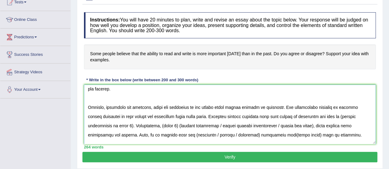
scroll to position [82, 0]
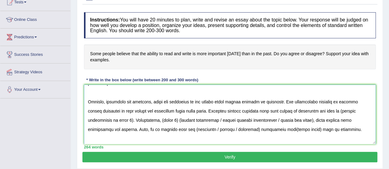
drag, startPoint x: 328, startPoint y: 111, endPoint x: 106, endPoint y: 111, distance: 221.6
click at [106, 111] on textarea at bounding box center [230, 115] width 292 height 60
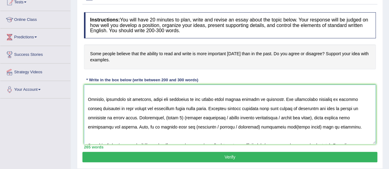
click at [135, 104] on textarea at bounding box center [230, 115] width 292 height 60
drag, startPoint x: 184, startPoint y: 109, endPoint x: 168, endPoint y: 106, distance: 16.3
click at [168, 106] on textarea at bounding box center [230, 115] width 292 height 60
click at [196, 107] on textarea at bounding box center [230, 115] width 292 height 60
click at [208, 109] on textarea at bounding box center [230, 115] width 292 height 60
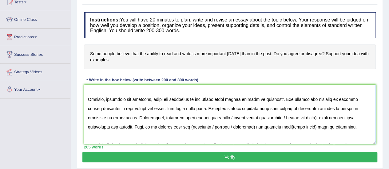
drag, startPoint x: 230, startPoint y: 107, endPoint x: 323, endPoint y: 109, distance: 93.2
click at [323, 109] on textarea at bounding box center [230, 115] width 292 height 60
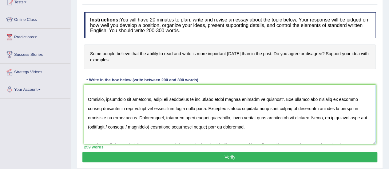
click at [169, 110] on textarea at bounding box center [230, 115] width 292 height 60
click at [89, 117] on textarea at bounding box center [230, 115] width 292 height 60
drag, startPoint x: 148, startPoint y: 119, endPoint x: 111, endPoint y: 114, distance: 37.5
click at [111, 114] on textarea at bounding box center [230, 115] width 292 height 60
drag, startPoint x: 164, startPoint y: 117, endPoint x: 139, endPoint y: 116, distance: 25.9
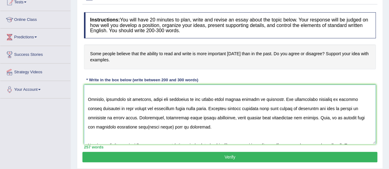
click at [139, 116] on textarea at bounding box center [230, 115] width 292 height 60
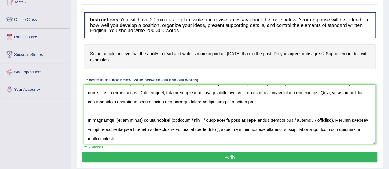
drag, startPoint x: 138, startPoint y: 110, endPoint x: 113, endPoint y: 110, distance: 25.2
click at [113, 110] on textarea at bounding box center [230, 115] width 292 height 60
click at [192, 110] on textarea at bounding box center [230, 115] width 292 height 60
drag, startPoint x: 248, startPoint y: 111, endPoint x: 208, endPoint y: 111, distance: 40.0
click at [208, 111] on textarea at bounding box center [230, 115] width 292 height 60
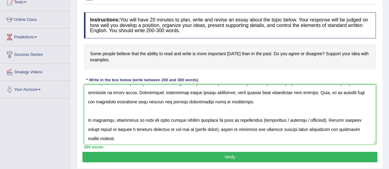
scroll to position [101, 0]
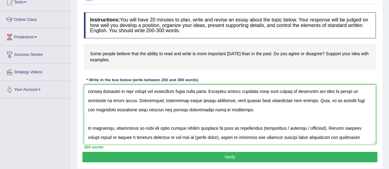
click at [248, 117] on textarea at bounding box center [230, 115] width 292 height 60
drag, startPoint x: 270, startPoint y: 116, endPoint x: 310, endPoint y: 117, distance: 39.3
click at [310, 117] on textarea at bounding box center [230, 115] width 292 height 60
drag, startPoint x: 156, startPoint y: 128, endPoint x: 132, endPoint y: 127, distance: 24.0
click at [132, 127] on textarea at bounding box center [230, 115] width 292 height 60
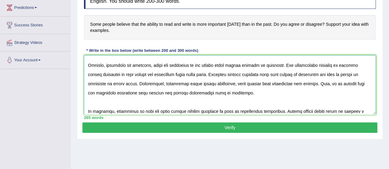
scroll to position [111, 0]
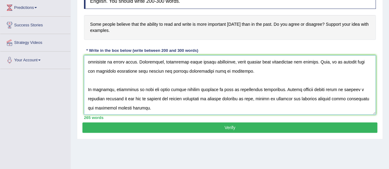
click at [134, 89] on textarea at bounding box center [230, 85] width 292 height 60
drag, startPoint x: 134, startPoint y: 89, endPoint x: 165, endPoint y: 91, distance: 31.1
click at [165, 91] on textarea at bounding box center [230, 85] width 292 height 60
click at [201, 81] on textarea at bounding box center [230, 85] width 292 height 60
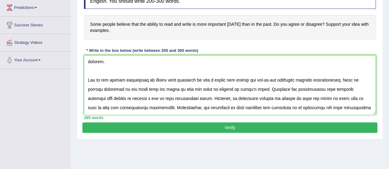
scroll to position [0, 0]
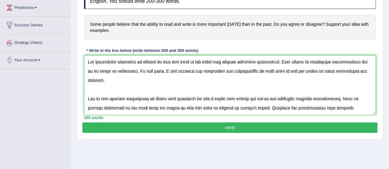
click at [213, 107] on textarea at bounding box center [230, 85] width 292 height 60
click at [336, 100] on textarea at bounding box center [230, 85] width 292 height 60
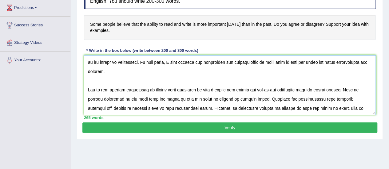
scroll to position [10, 0]
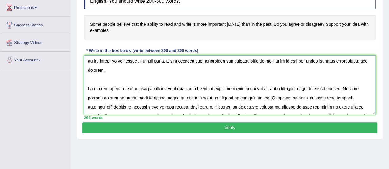
click at [358, 99] on textarea at bounding box center [230, 85] width 292 height 60
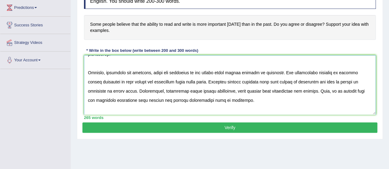
scroll to position [111, 0]
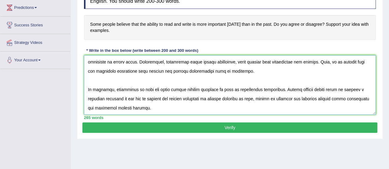
type textarea "The increasing influence of ability to read and write on our lives has ignited …"
click at [277, 124] on button "Verify" at bounding box center [229, 128] width 295 height 10
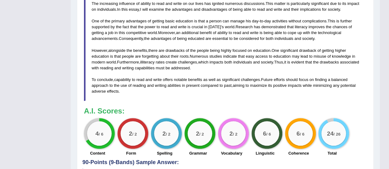
scroll to position [231, 0]
click at [351, 28] on blockquote "The increasing influence of ability to read and write on our lives has ignited …" at bounding box center [225, 47] width 282 height 107
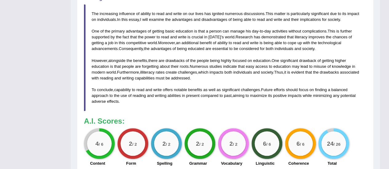
scroll to position [220, 0]
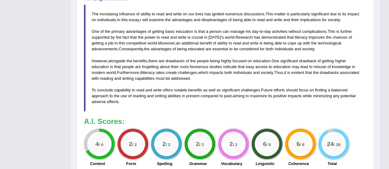
click at [316, 60] on span "drawback" at bounding box center [307, 61] width 17 height 5
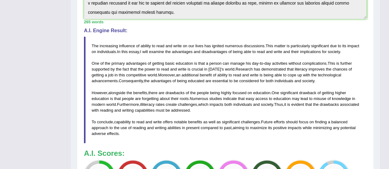
scroll to position [0, 0]
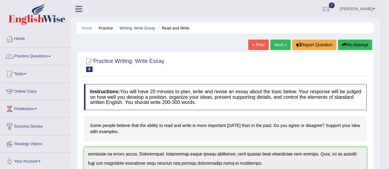
click at [46, 51] on link "Practice Questions" at bounding box center [35, 55] width 70 height 15
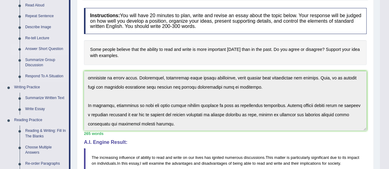
scroll to position [85, 0]
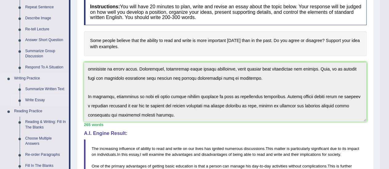
click at [34, 98] on link "Write Essay" at bounding box center [45, 100] width 46 height 11
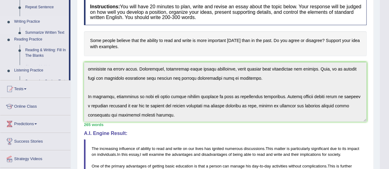
scroll to position [81, 0]
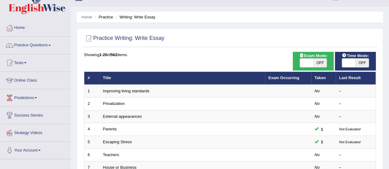
click at [321, 64] on span "OFF" at bounding box center [320, 63] width 14 height 9
checkbox input "true"
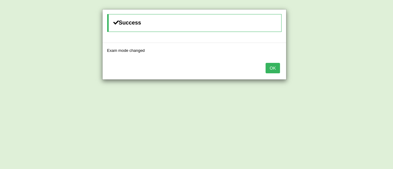
click at [274, 68] on button "OK" at bounding box center [273, 68] width 14 height 10
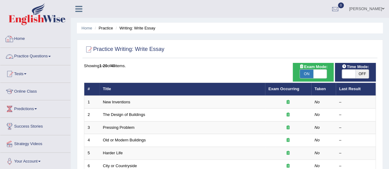
click at [18, 41] on link "Home" at bounding box center [35, 37] width 70 height 15
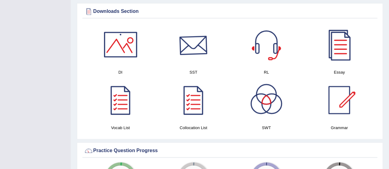
scroll to position [305, 0]
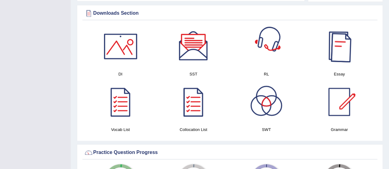
click at [350, 43] on div at bounding box center [338, 46] width 43 height 43
